Goal: Download file/media

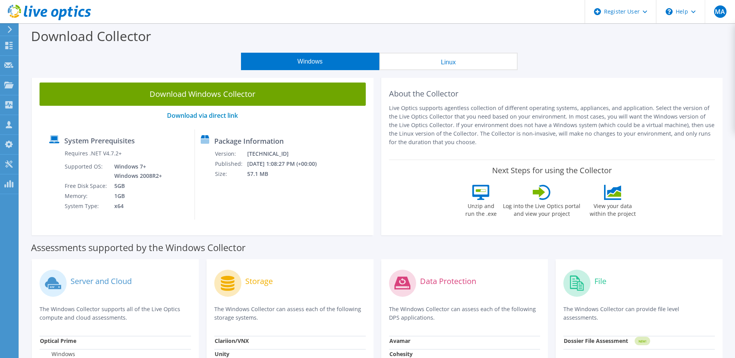
click at [585, 295] on icon at bounding box center [577, 283] width 27 height 27
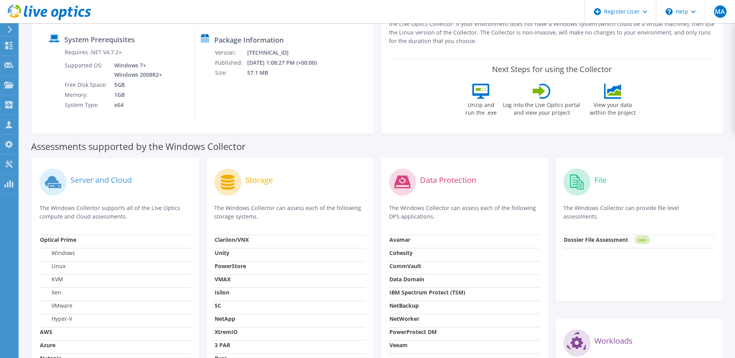
scroll to position [116, 0]
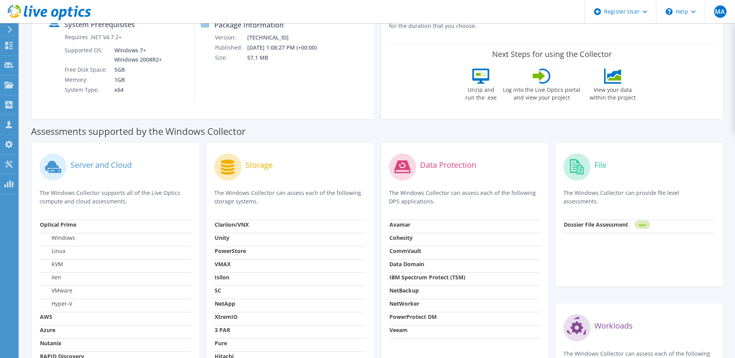
click at [587, 228] on div "Dossier File Assessment" at bounding box center [596, 227] width 64 height 12
click at [587, 227] on label "Dossier File Assessment" at bounding box center [596, 225] width 64 height 8
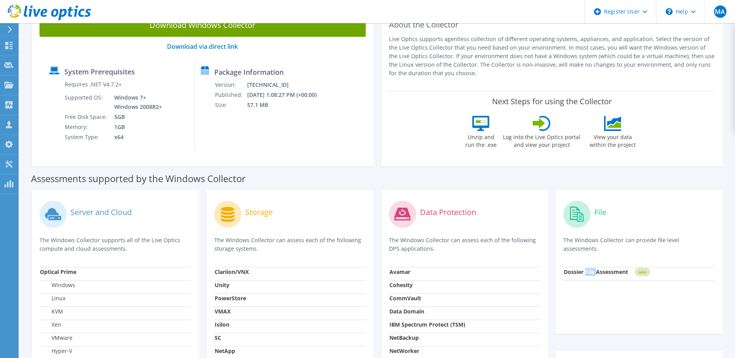
scroll to position [12, 0]
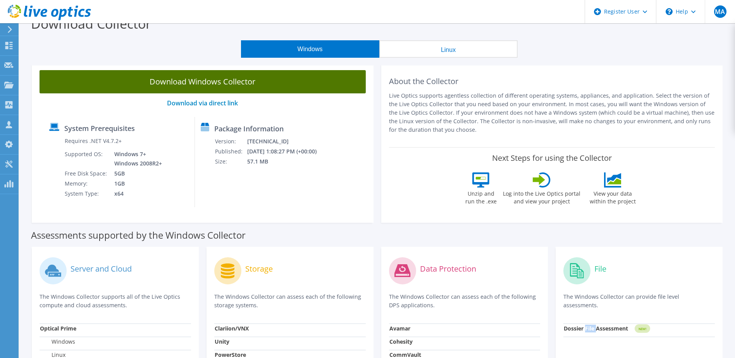
click at [208, 82] on link "Download Windows Collector" at bounding box center [203, 81] width 326 height 23
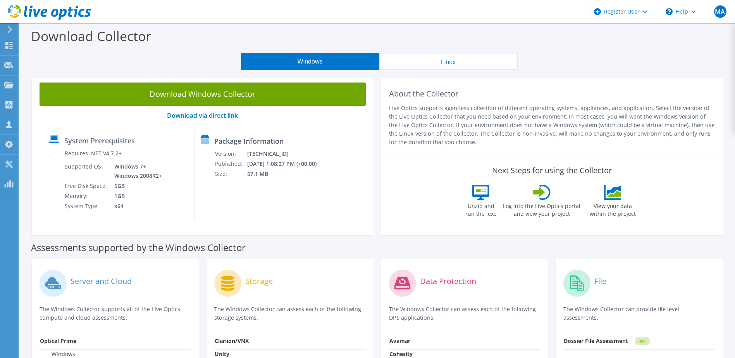
click at [487, 47] on div "Download Collector" at bounding box center [377, 37] width 708 height 29
click at [680, 17] on div "\n Help" at bounding box center [680, 11] width 49 height 23
click at [684, 35] on link "Explore Helpful Articles" at bounding box center [700, 33] width 86 height 19
